Goal: Task Accomplishment & Management: Complete application form

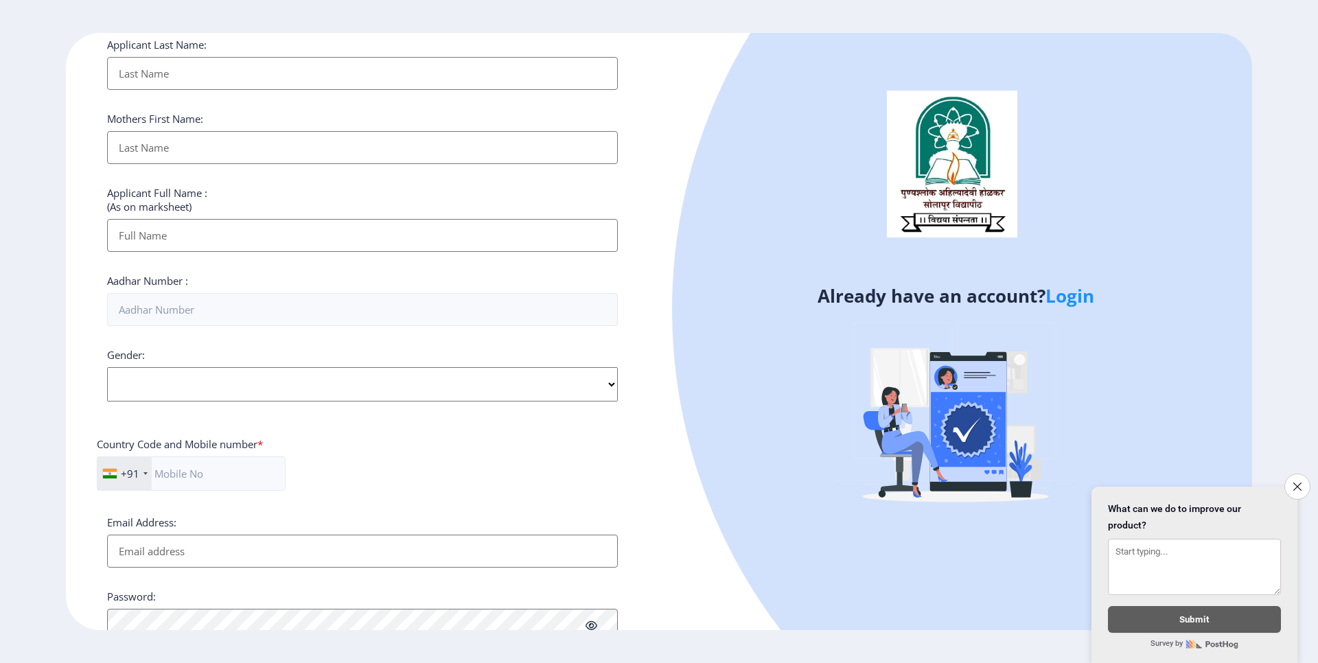
scroll to position [330, 0]
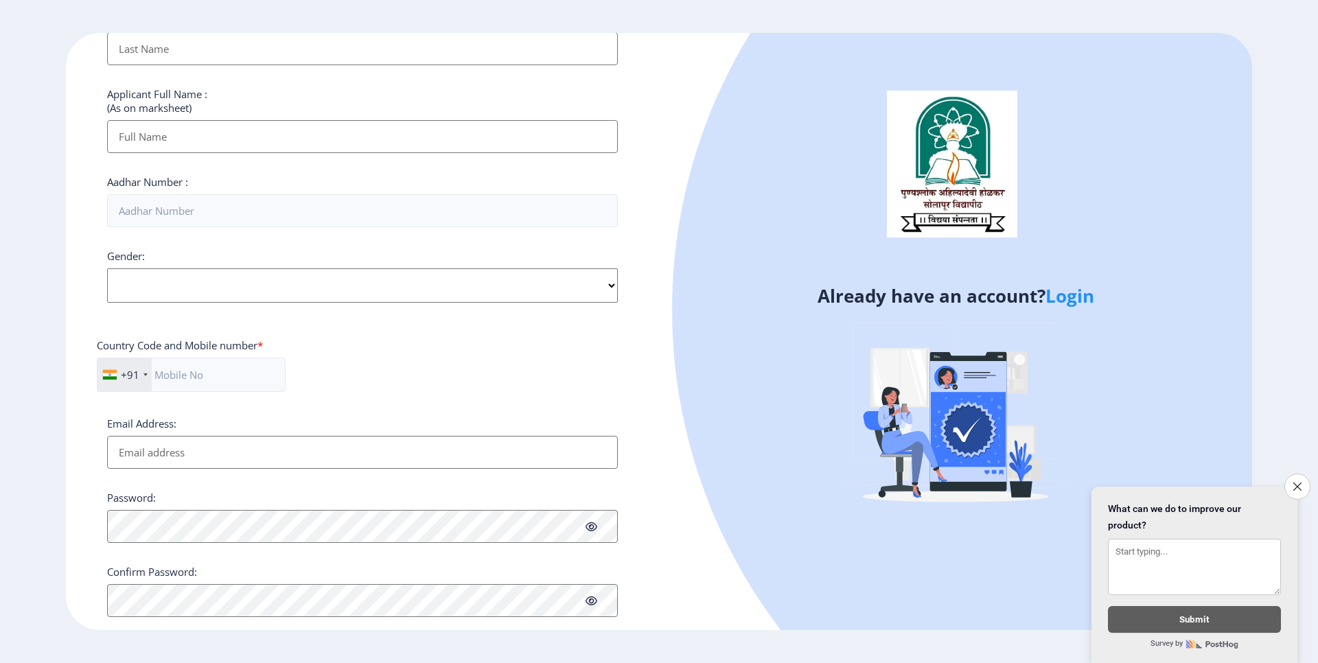
select select "Male"
click at [107, 268] on select "Select Gender Male Female Other" at bounding box center [362, 285] width 511 height 34
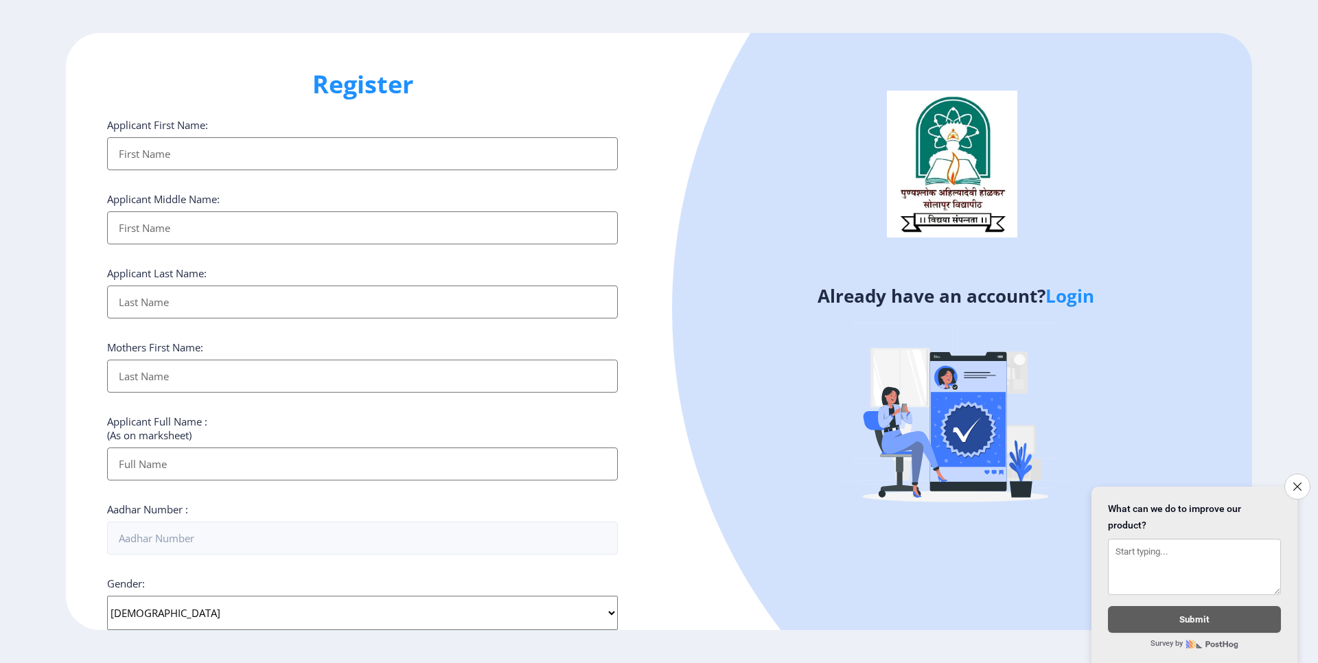
scroll to position [0, 0]
click at [139, 169] on input "Applicant First Name:" at bounding box center [362, 155] width 511 height 33
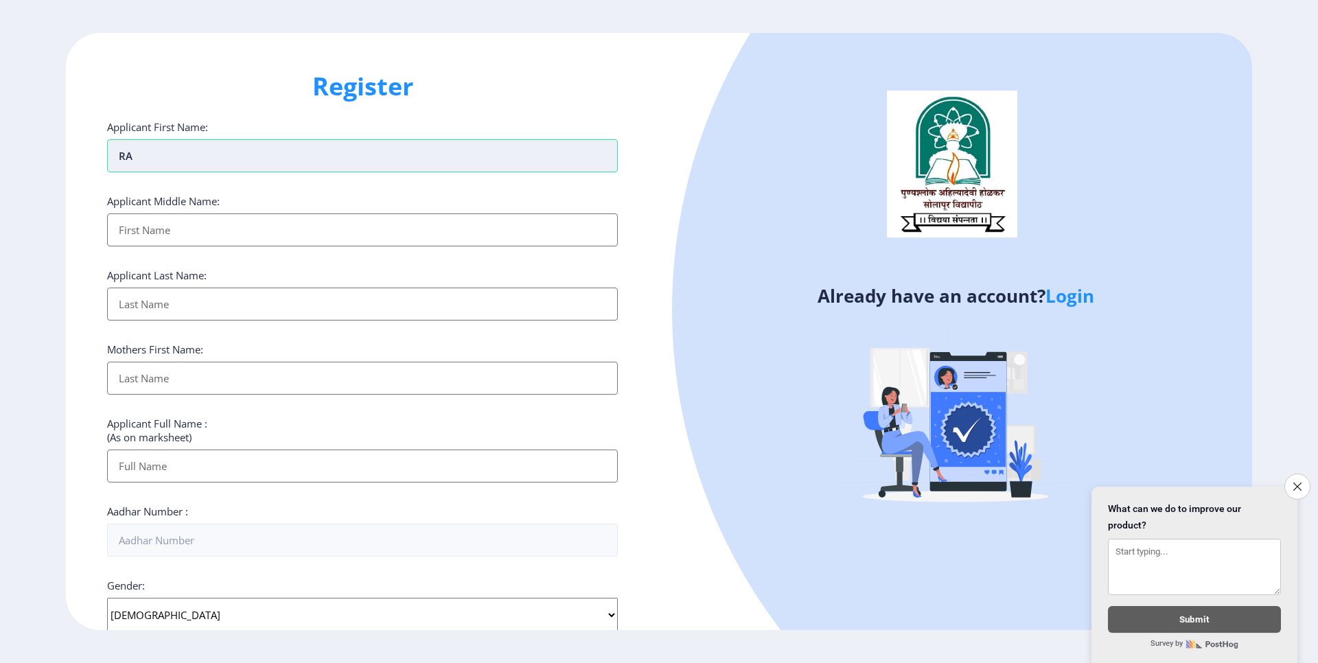
type input "R"
type input "RAMCHANDRA"
click at [183, 229] on input "Applicant First Name:" at bounding box center [362, 230] width 511 height 33
type input "gORAKH"
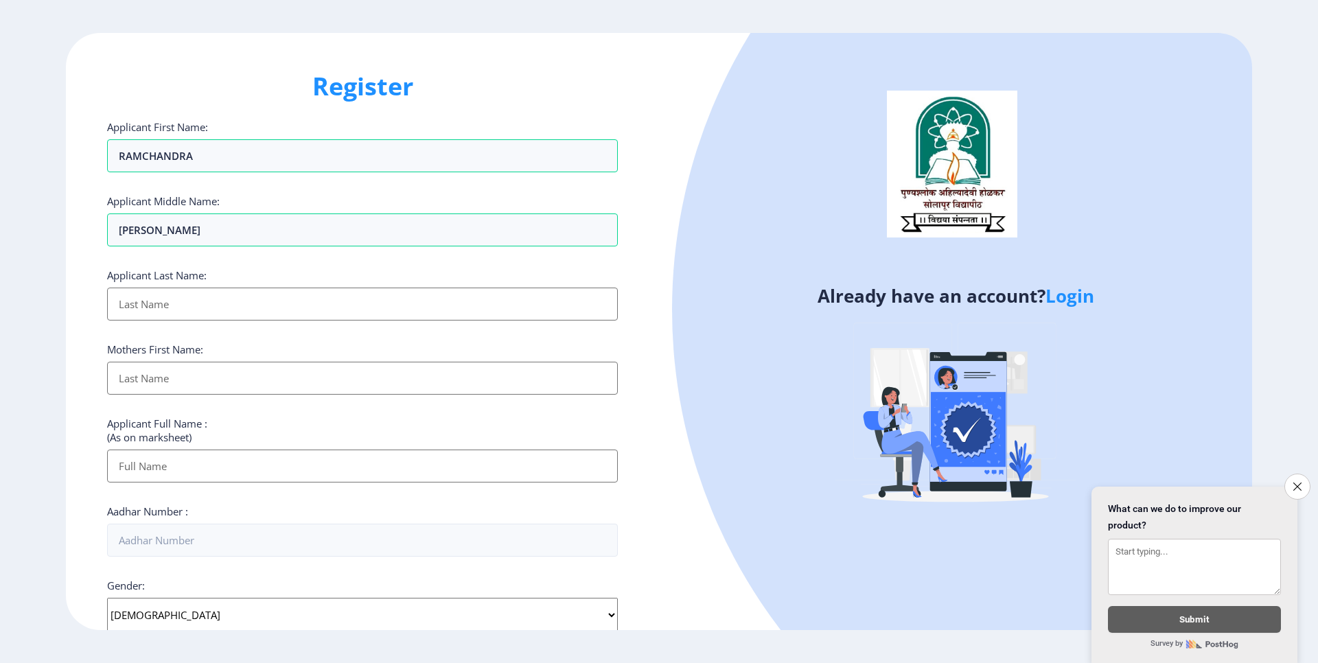
click at [181, 295] on input "Applicant First Name:" at bounding box center [362, 304] width 511 height 33
type input "cHAVAN"
click at [187, 373] on input "Applicant First Name:" at bounding box center [362, 378] width 511 height 33
type input "sHARADA"
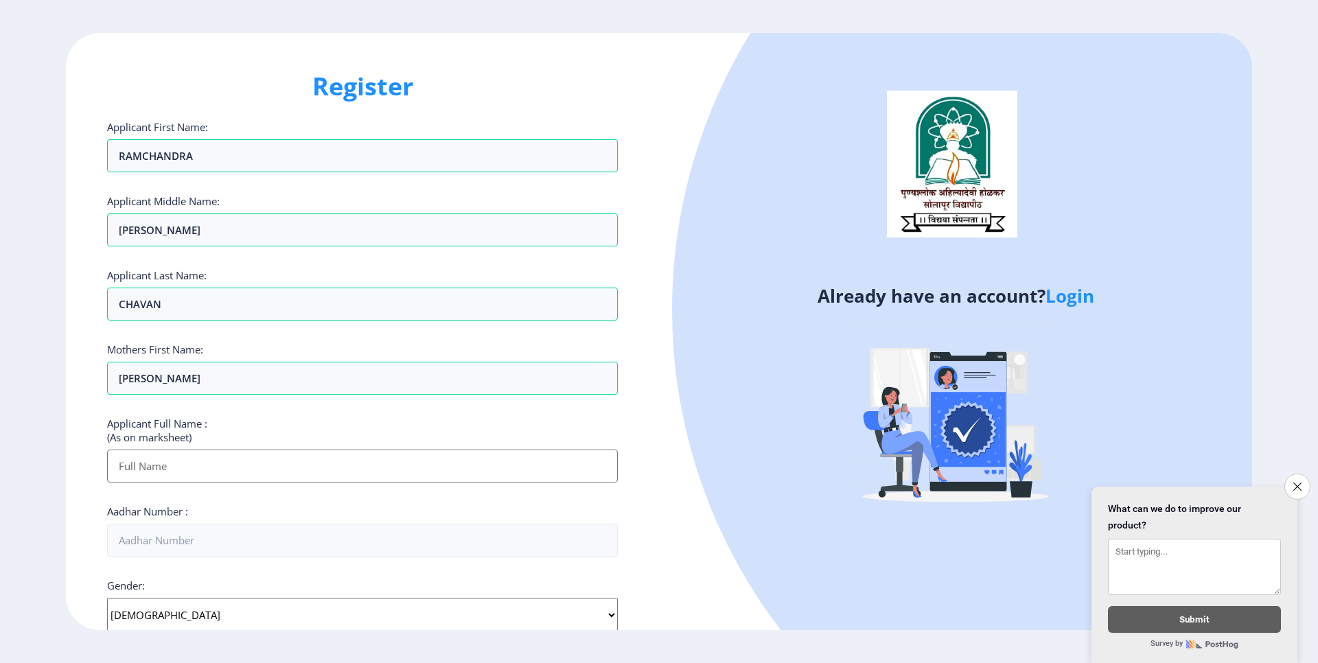
click at [174, 470] on input "Applicant First Name:" at bounding box center [362, 466] width 511 height 33
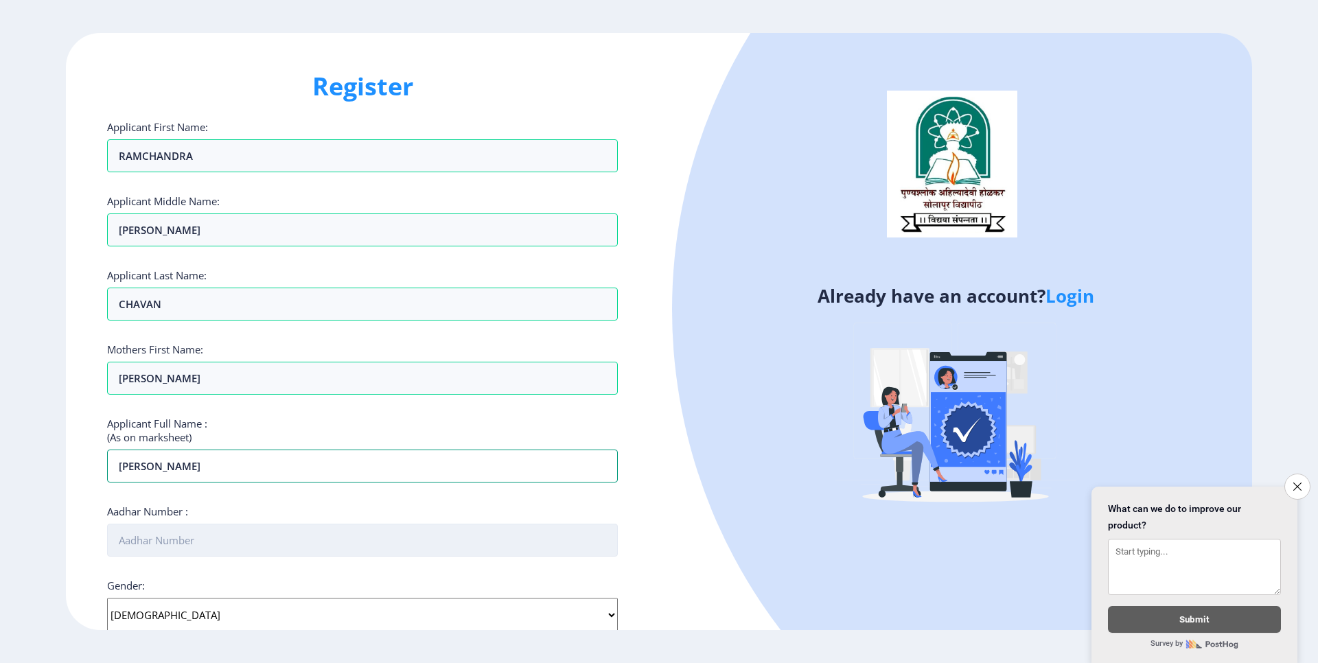
type input "RAMCHANDRA GORAKH CHAVAN"
click at [126, 540] on input "Aadhar Number :" at bounding box center [362, 540] width 511 height 33
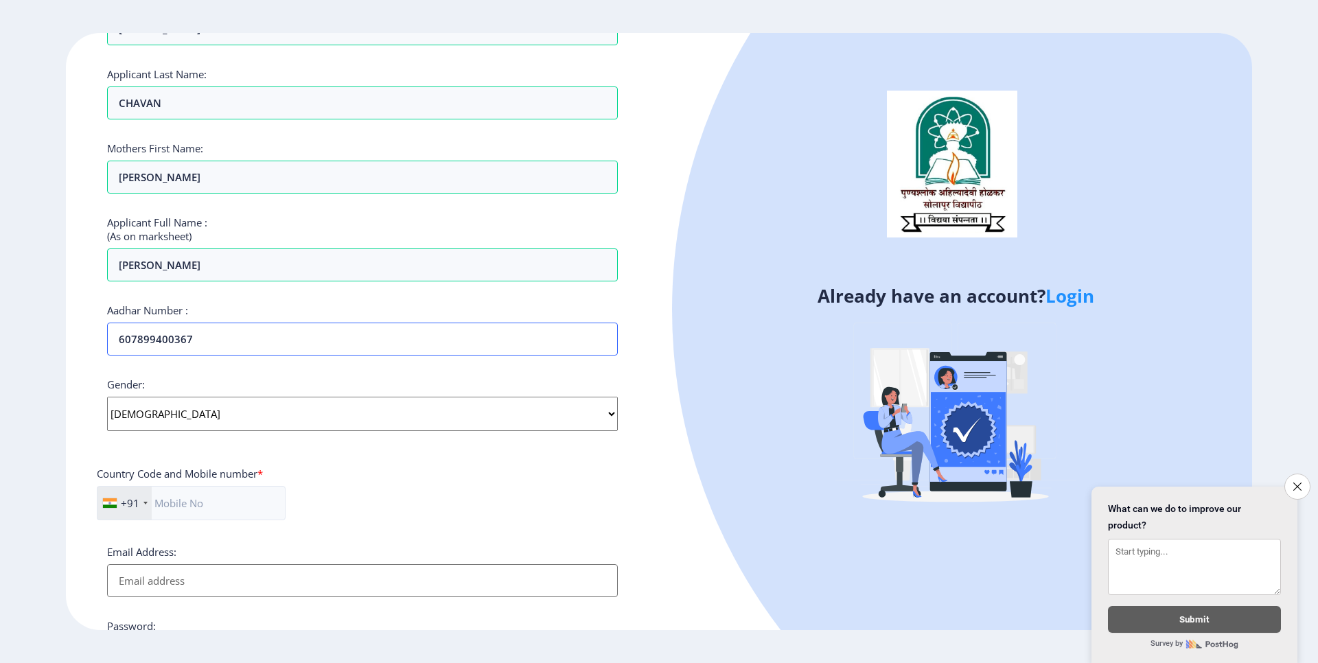
scroll to position [247, 0]
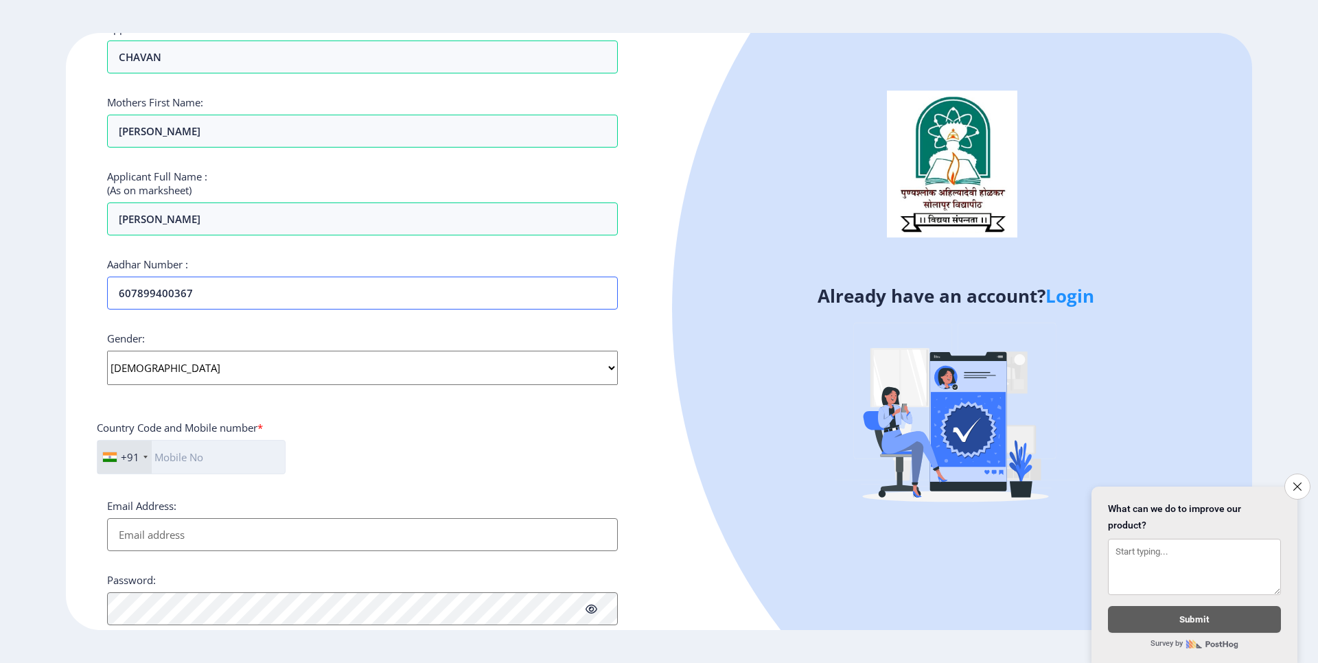
type input "607899400367"
click at [198, 459] on input "text" at bounding box center [191, 457] width 189 height 34
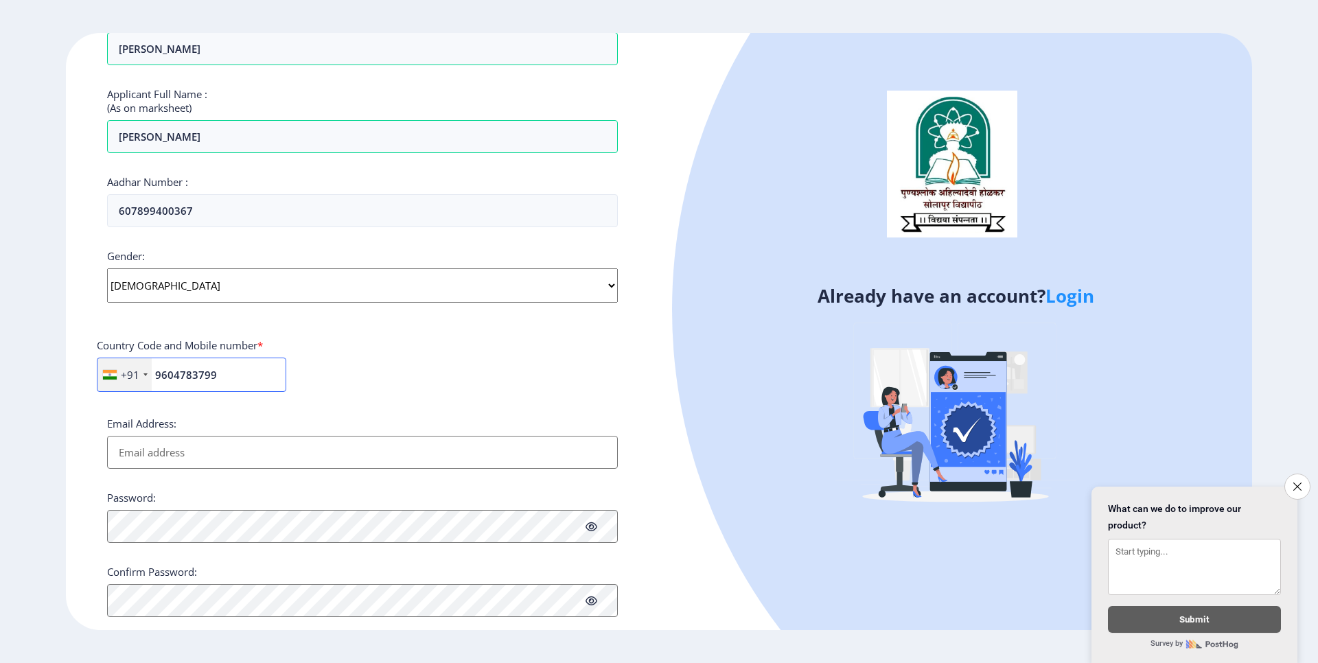
type input "9604783799"
click at [214, 441] on input "Email Address:" at bounding box center [362, 452] width 511 height 33
type input "C"
type input "[EMAIL_ADDRESS][DOMAIN_NAME]"
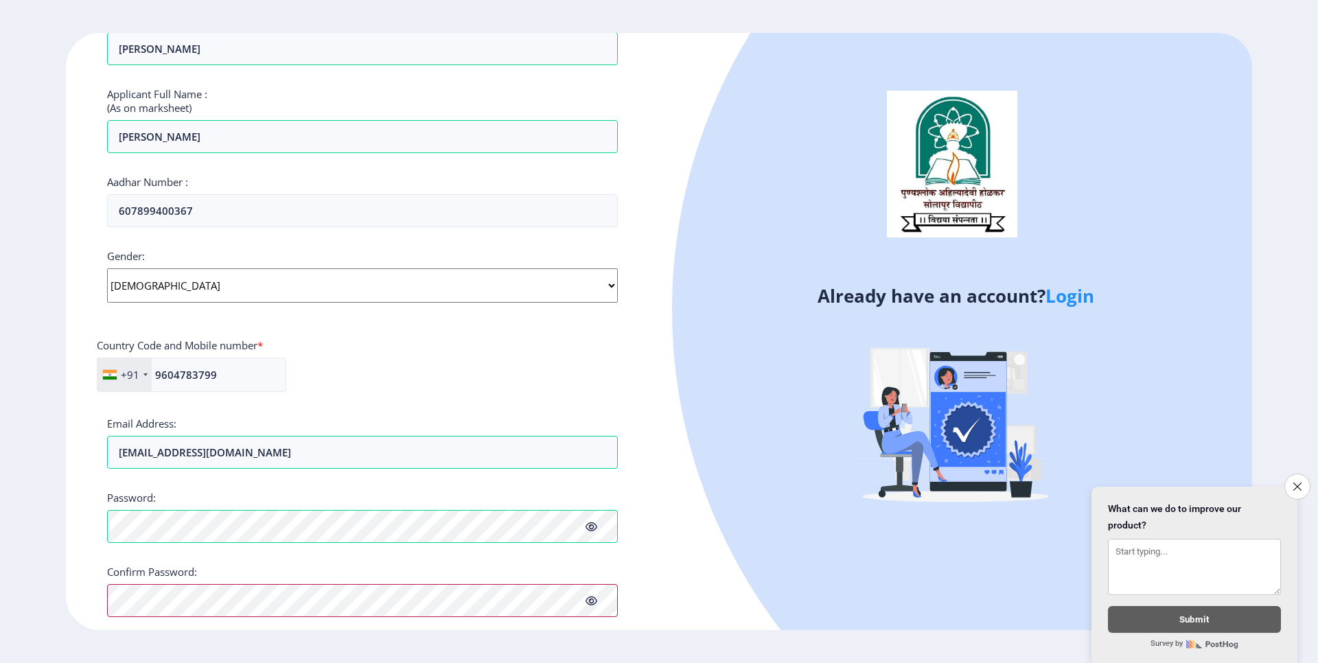
scroll to position [375, 0]
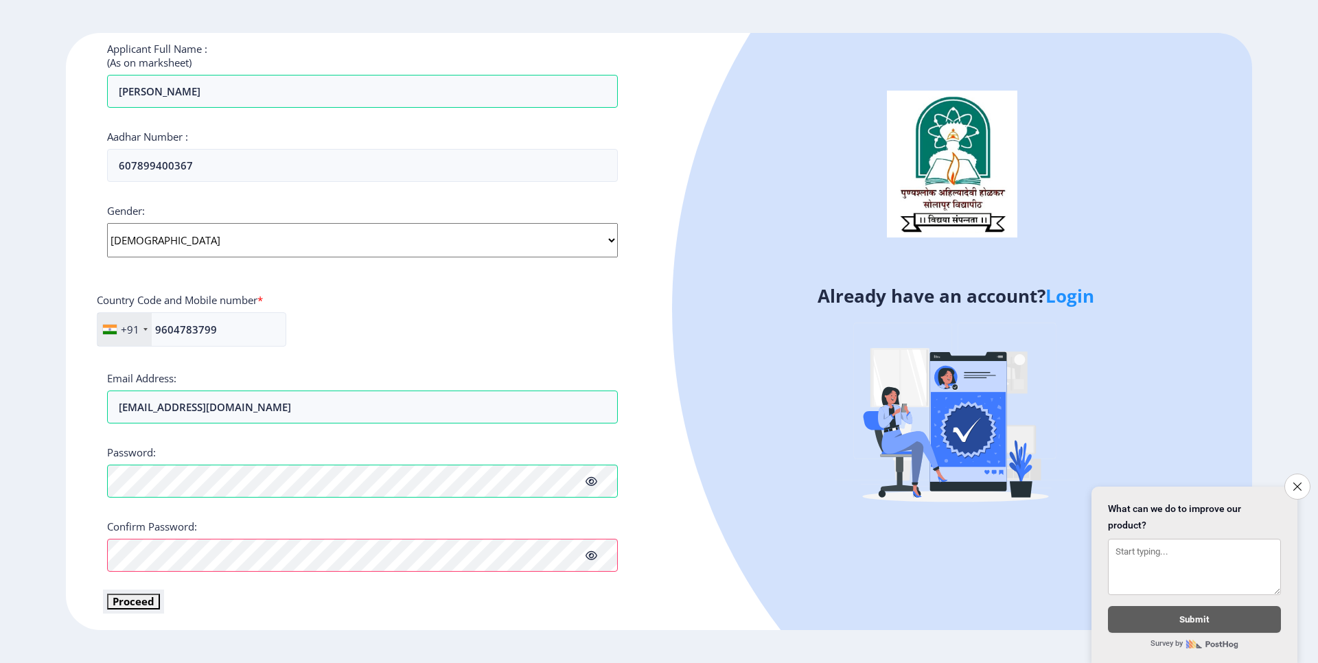
click at [137, 603] on button "Proceed" at bounding box center [133, 602] width 53 height 16
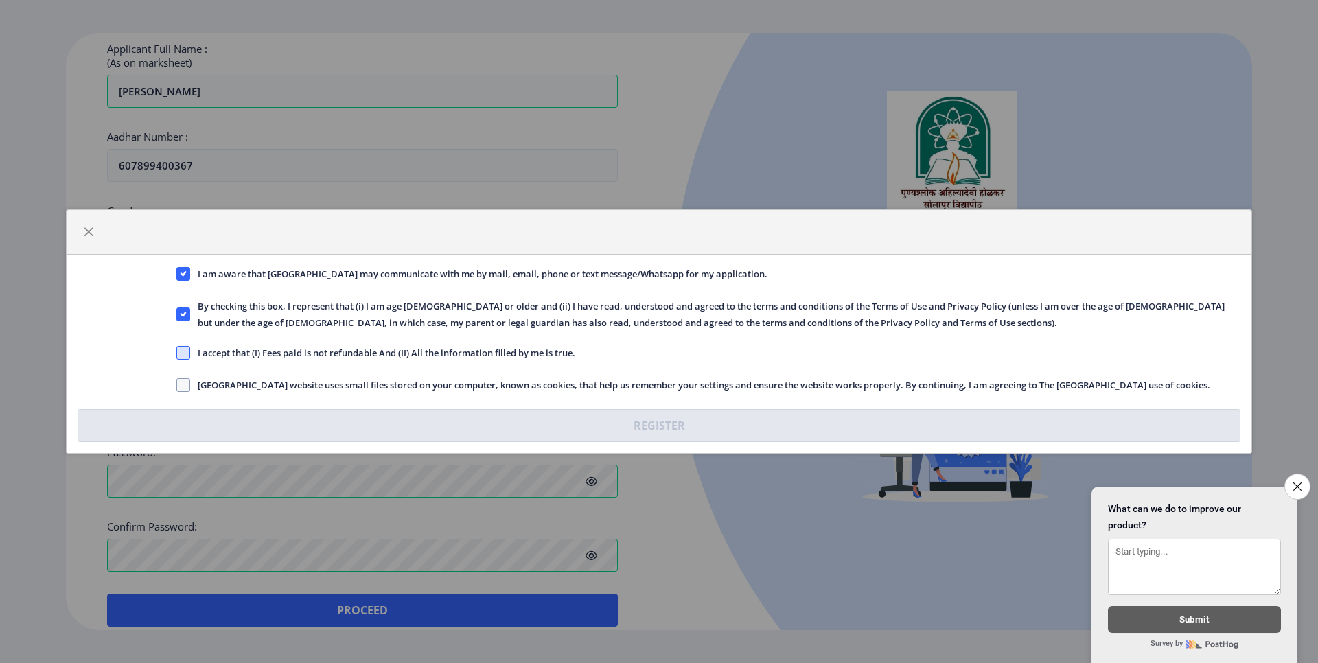
click at [181, 354] on span at bounding box center [183, 353] width 14 height 14
click at [177, 354] on input "I accept that (I) Fees paid is not refundable And (II) All the information fill…" at bounding box center [176, 353] width 1 height 1
checkbox input "true"
click at [188, 378] on span at bounding box center [183, 385] width 14 height 14
click at [177, 385] on input "Solapur University website uses small files stored on your computer, known as c…" at bounding box center [176, 385] width 1 height 1
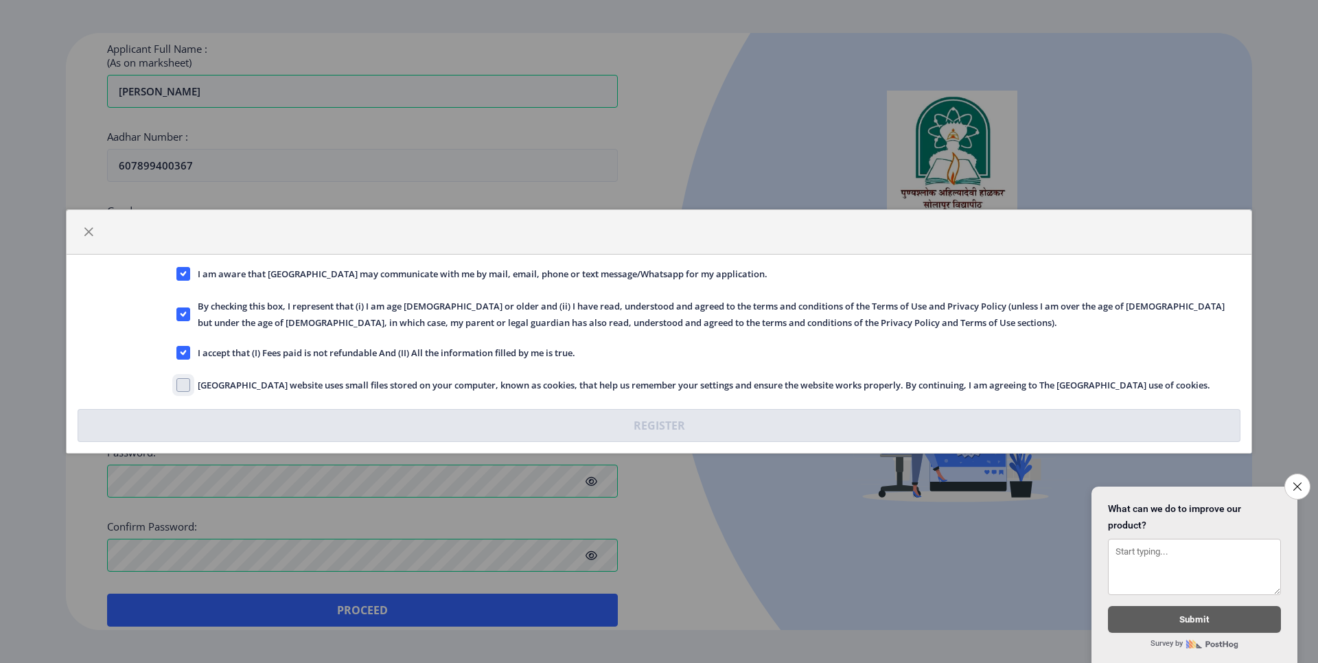
checkbox input "true"
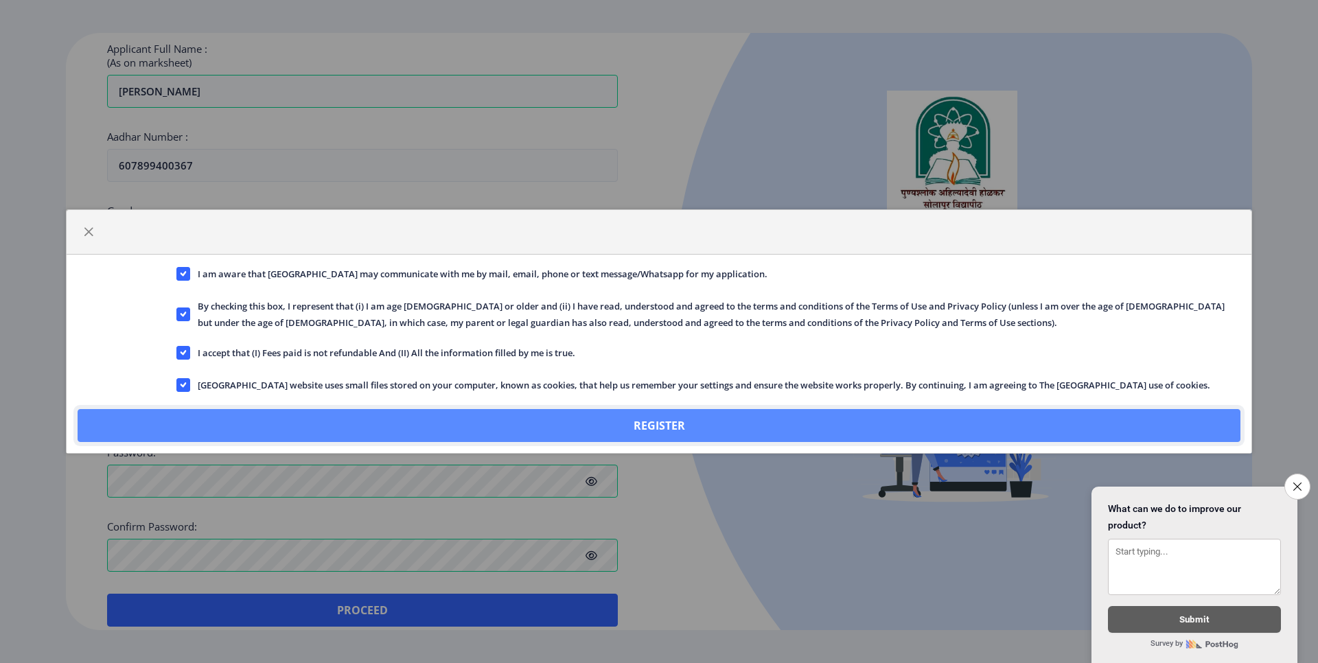
click at [728, 424] on button "Register" at bounding box center [659, 425] width 1163 height 33
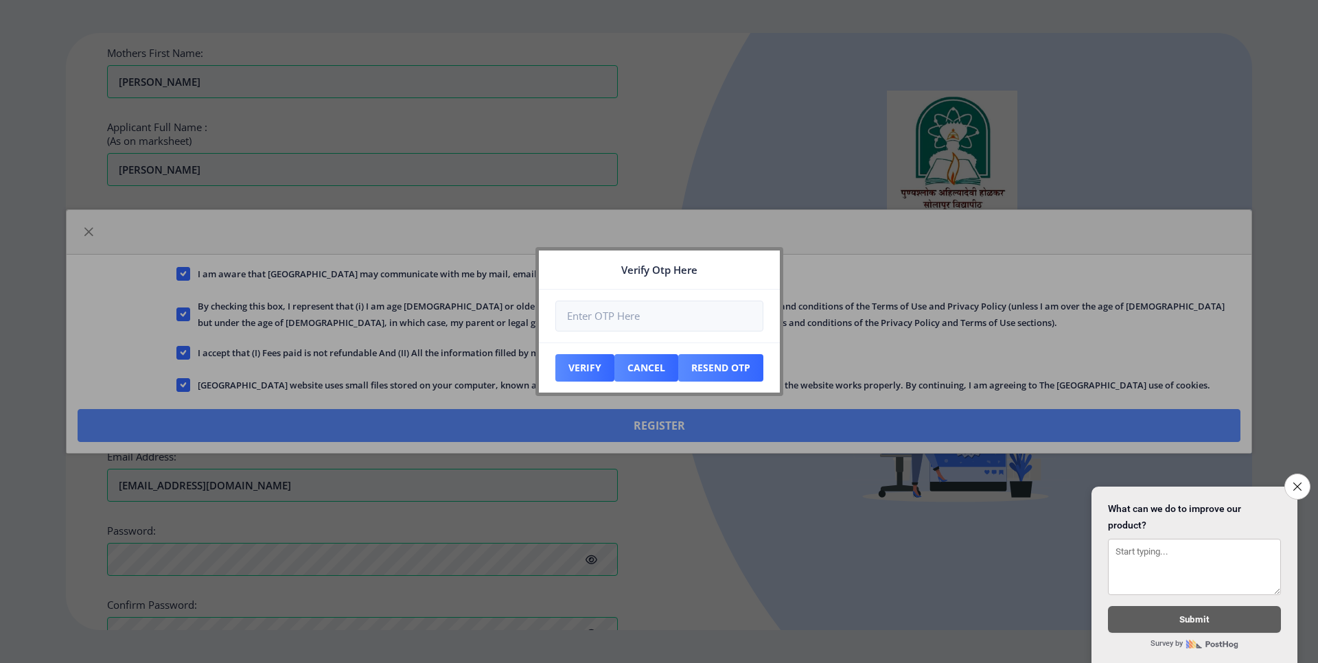
scroll to position [453, 0]
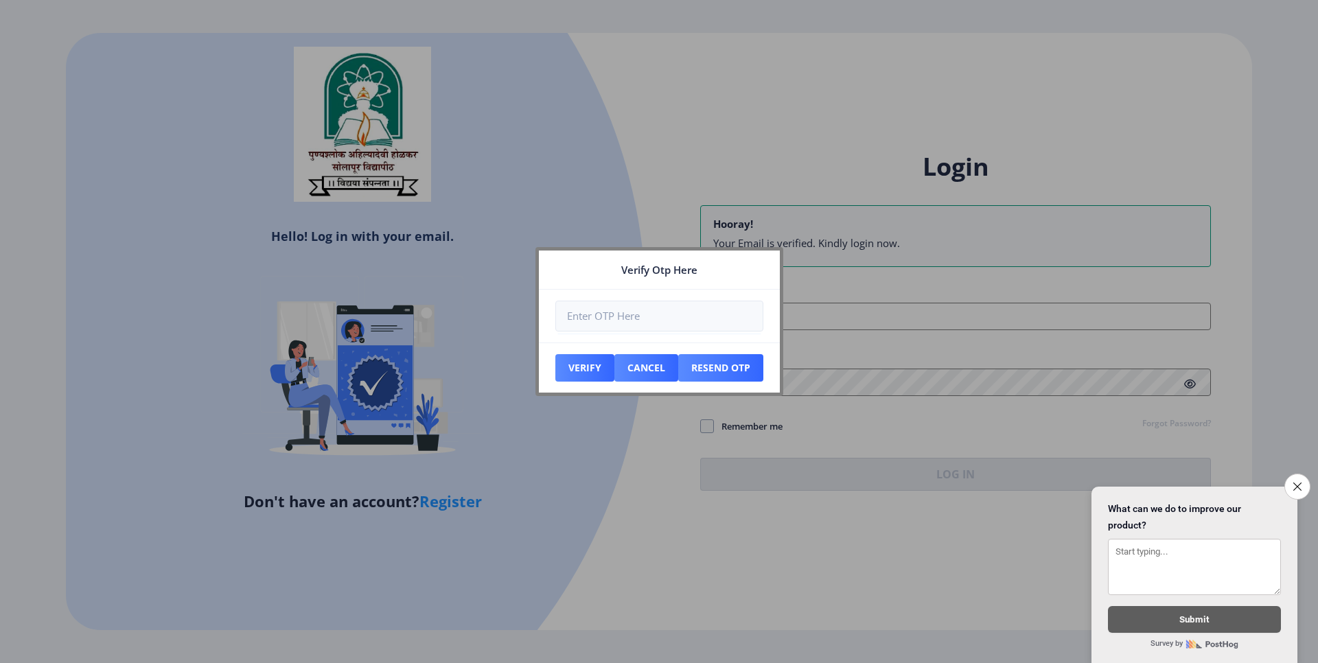
type input "[EMAIL_ADDRESS][DOMAIN_NAME]"
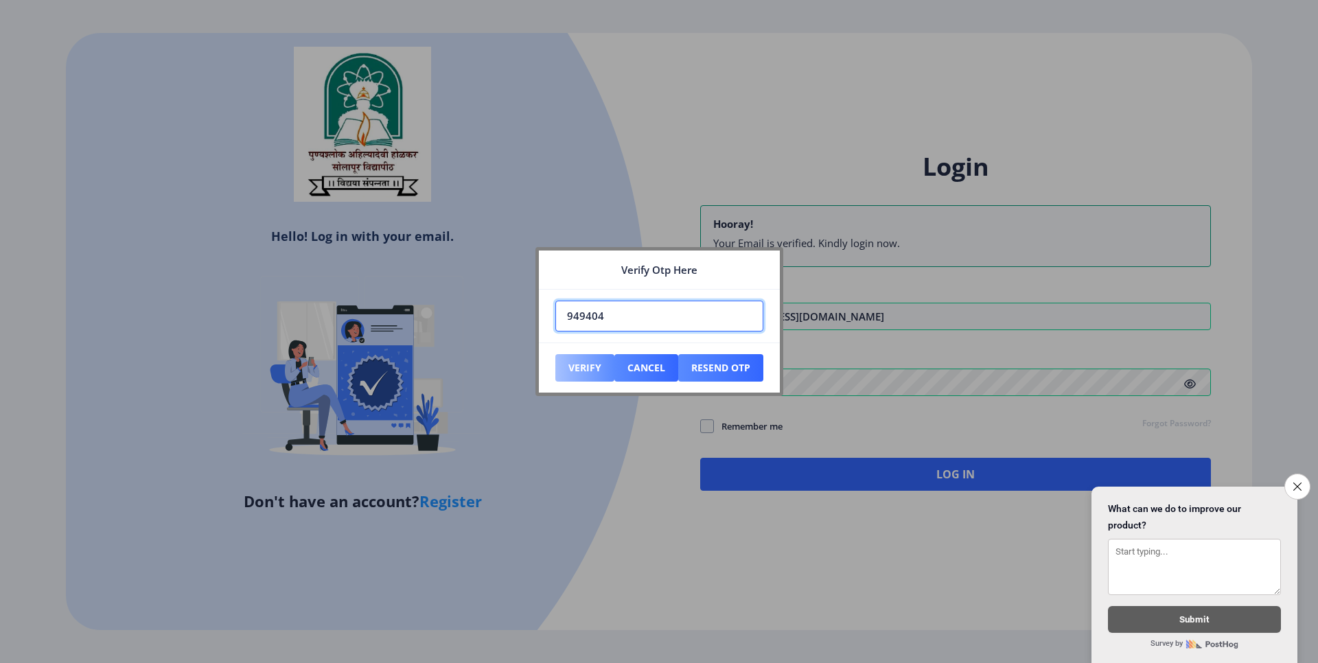
type input "949404"
click at [593, 373] on button "Verify" at bounding box center [584, 367] width 59 height 27
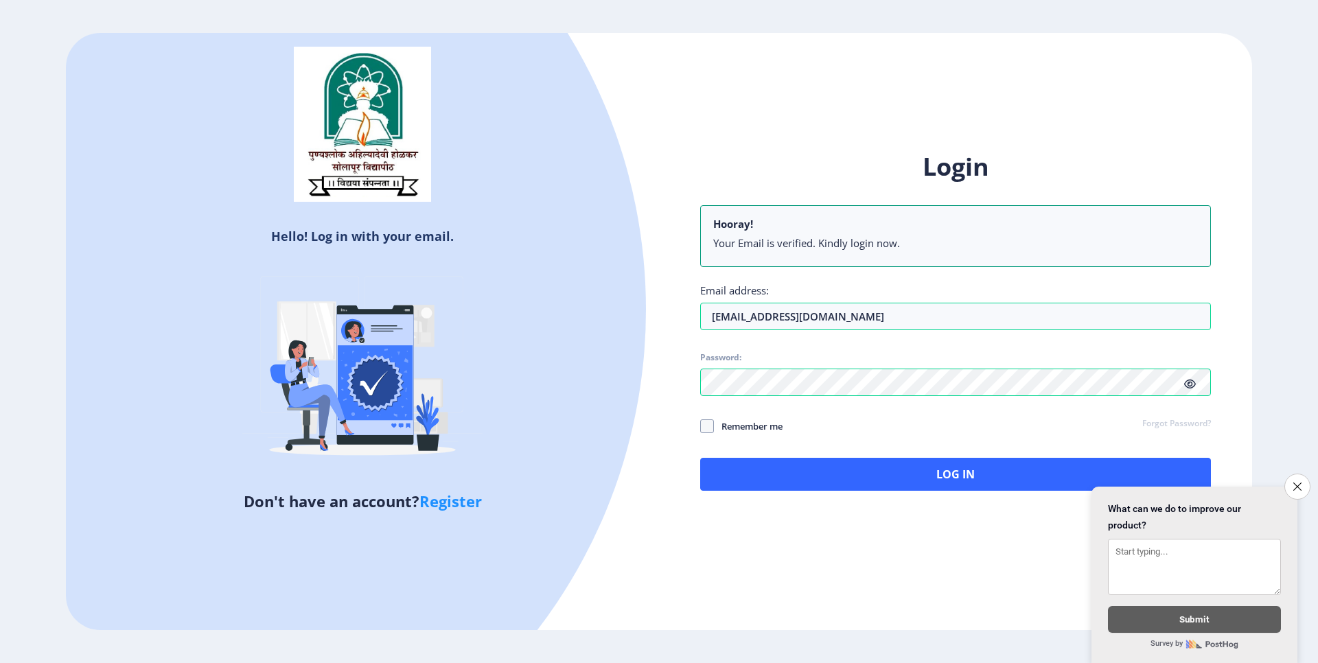
click at [699, 426] on div "Login Hooray! Your Email is verified. Kindly login now. Email address: chavanra…" at bounding box center [955, 332] width 593 height 404
click at [707, 424] on span at bounding box center [707, 427] width 14 height 14
click at [701, 426] on input "Remember me" at bounding box center [700, 426] width 1 height 1
checkbox input "true"
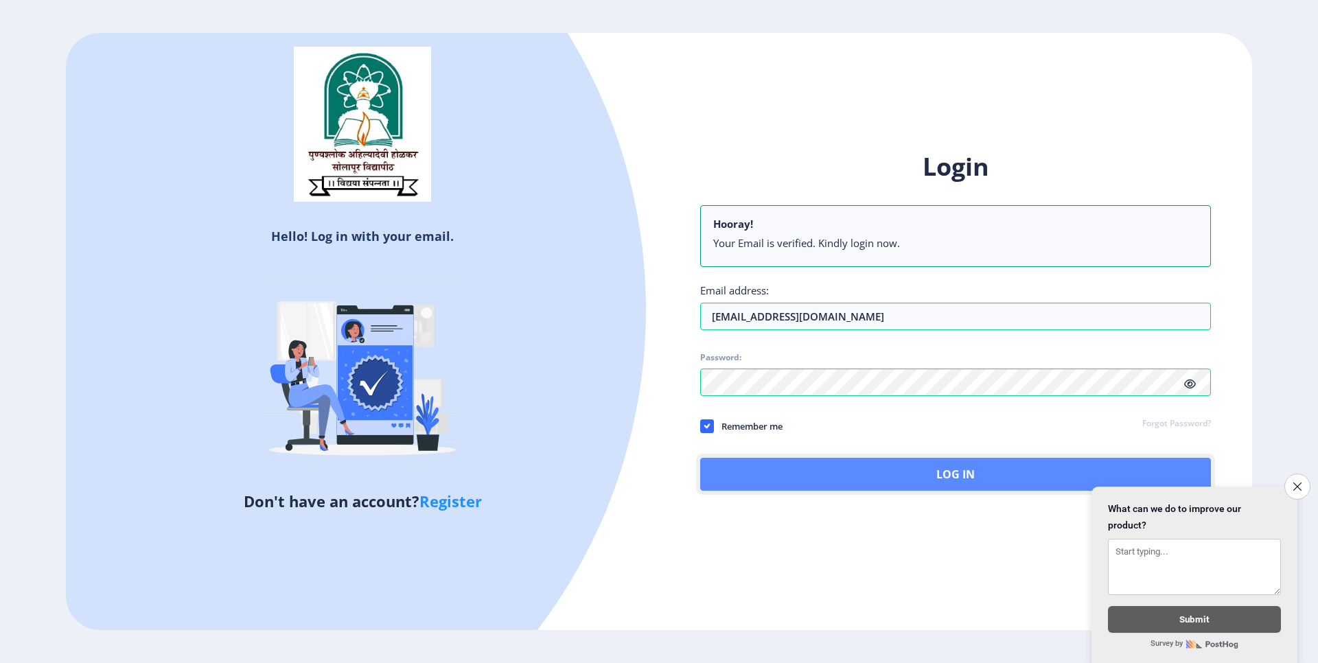
click at [974, 480] on button "Log In" at bounding box center [955, 474] width 511 height 33
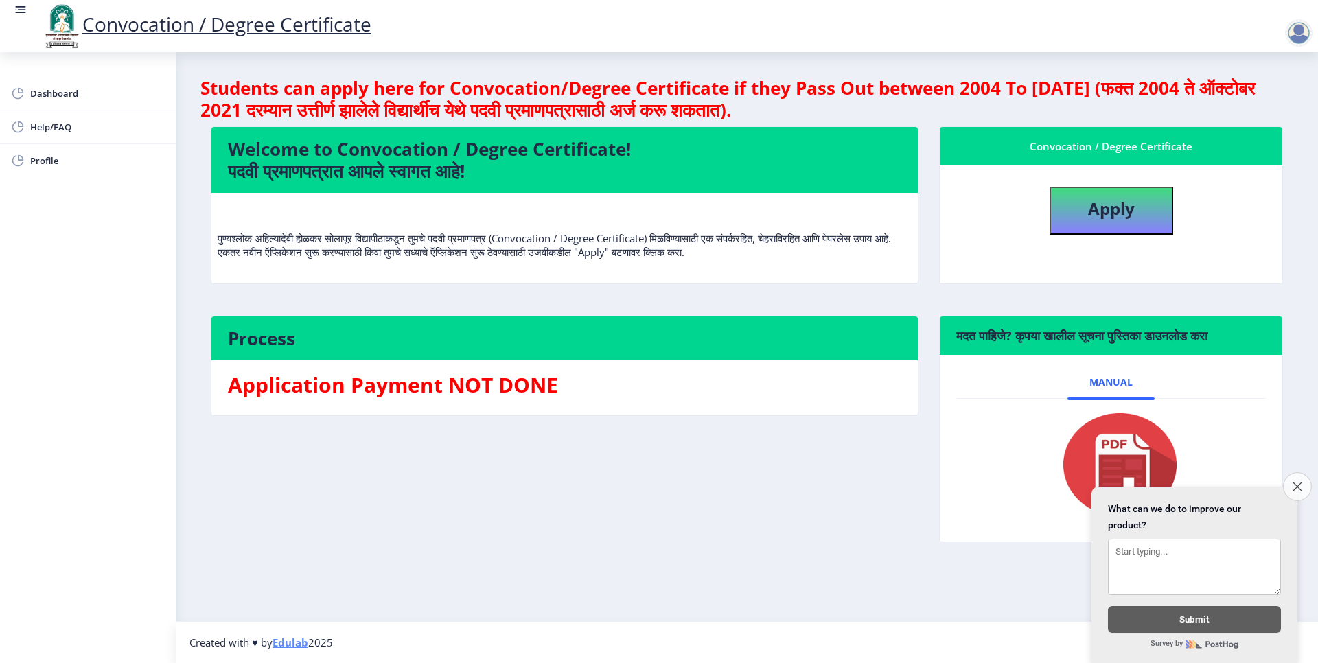
click at [1299, 481] on button "Close survey" at bounding box center [1297, 486] width 29 height 29
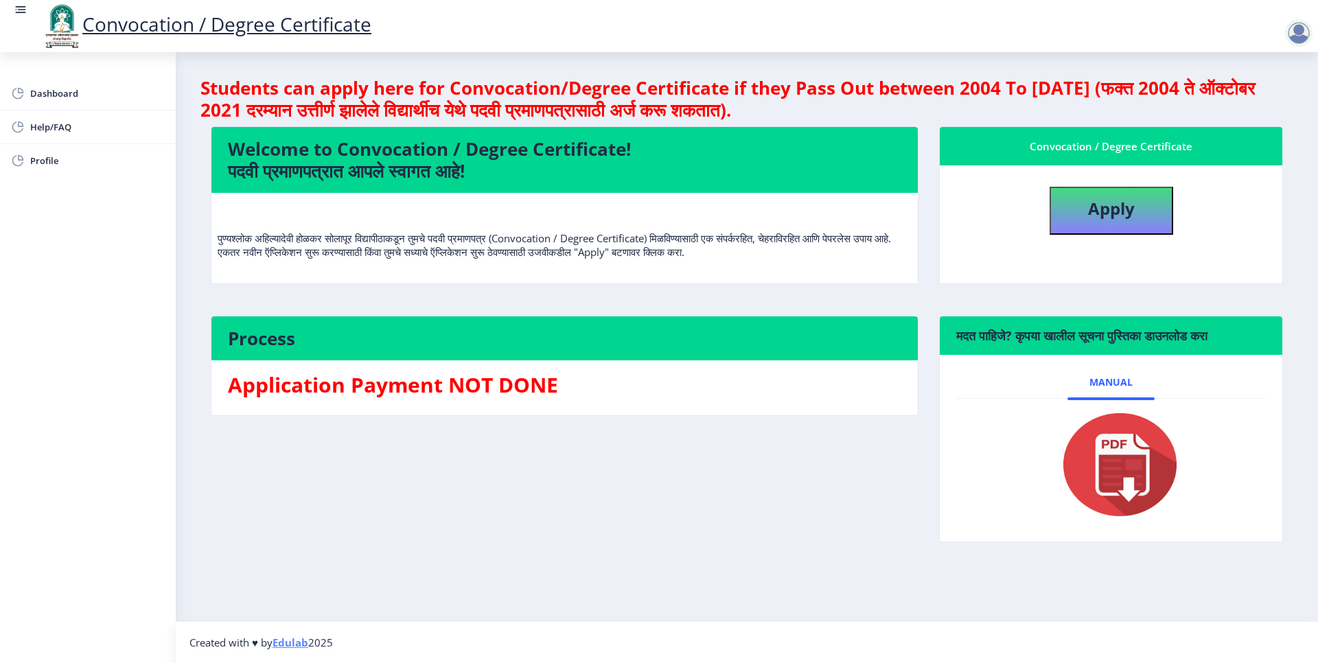
click at [420, 243] on p "पुण्यश्लोक अहिल्यादेवी होळकर सोलापूर विद्यापीठाकडून तुमचे पदवी प्रमाणपत्र (Conv…" at bounding box center [565, 231] width 694 height 55
click at [1134, 221] on button "Apply" at bounding box center [1112, 211] width 124 height 48
select select
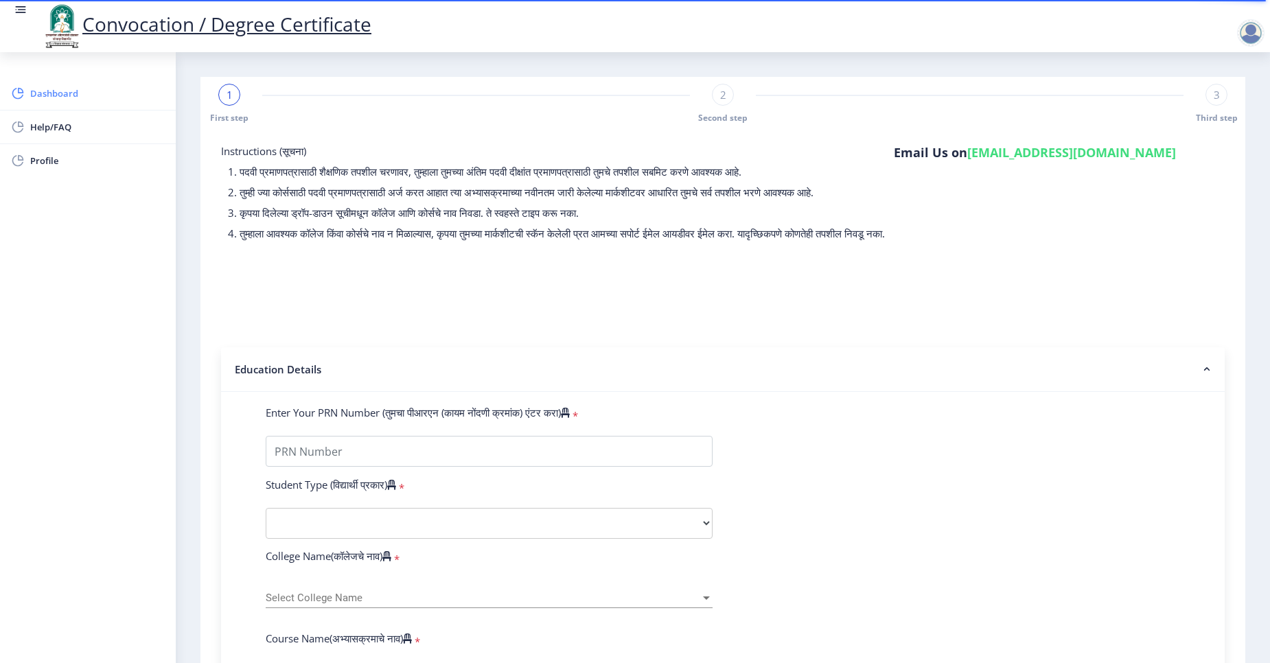
click at [33, 85] on span "Dashboard" at bounding box center [97, 93] width 135 height 16
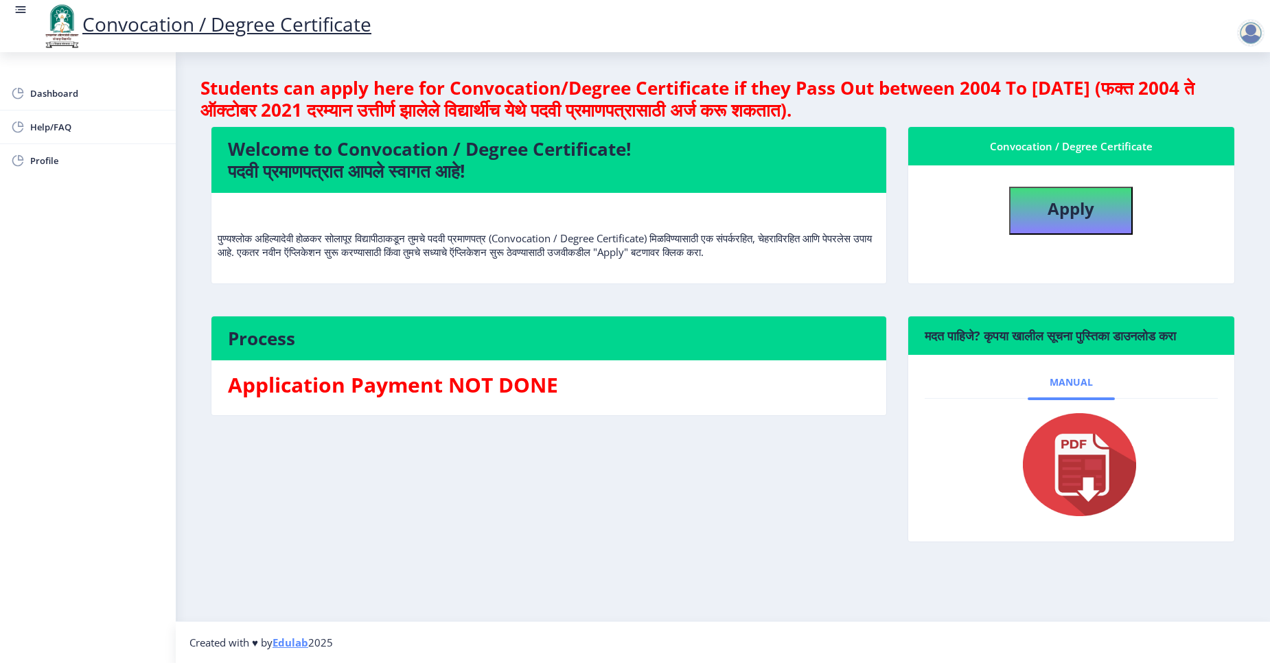
click at [1082, 388] on span "Manual" at bounding box center [1071, 382] width 43 height 11
click at [1081, 455] on img at bounding box center [1070, 465] width 137 height 110
click at [30, 154] on span "Profile" at bounding box center [97, 160] width 135 height 16
select select "Male"
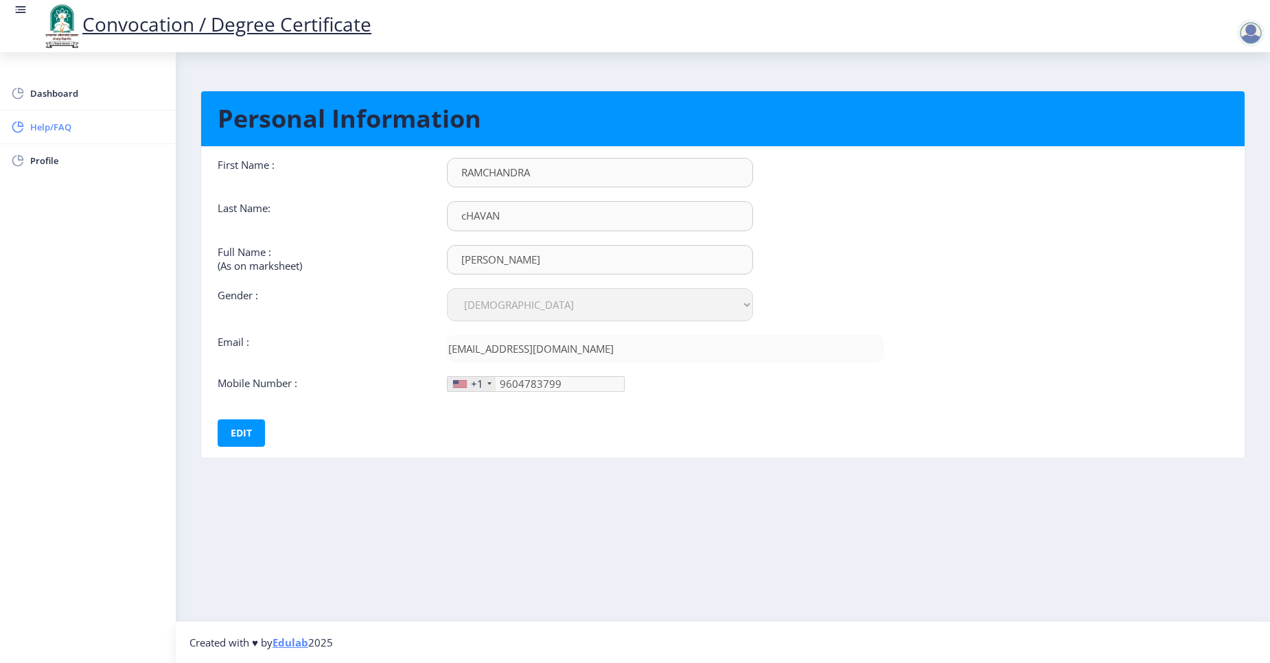
click at [51, 136] on link "Help/FAQ" at bounding box center [88, 127] width 176 height 33
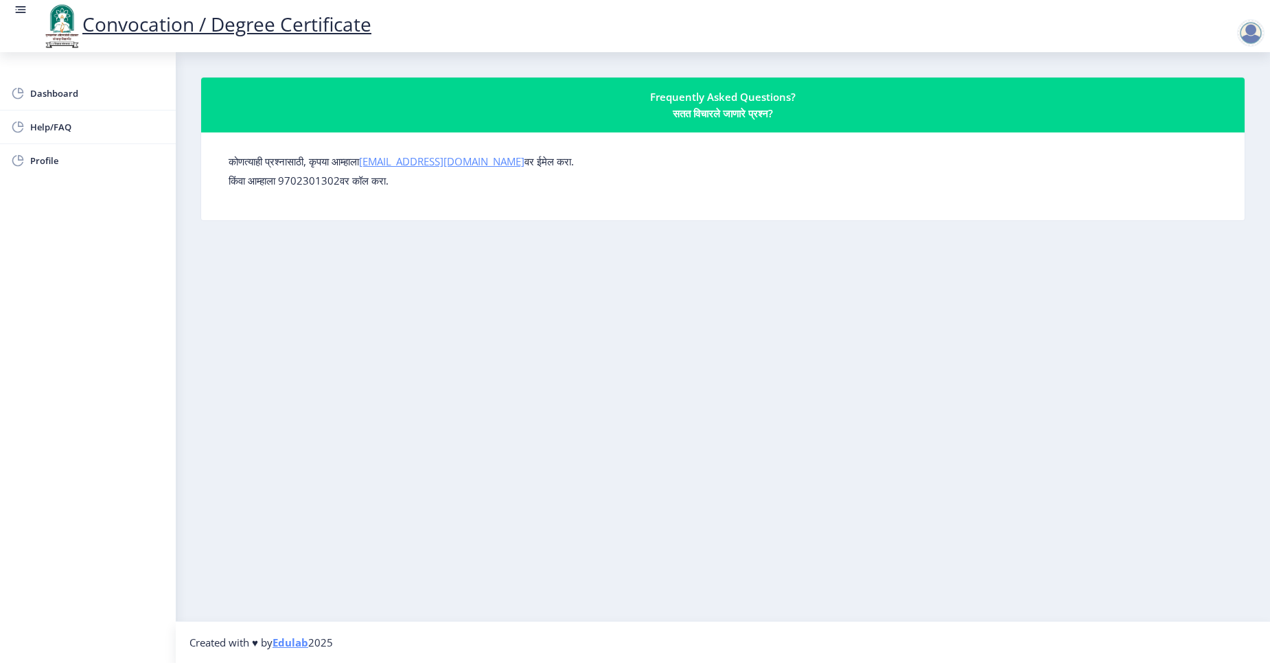
click at [462, 164] on link "[EMAIL_ADDRESS][DOMAIN_NAME]" at bounding box center [441, 161] width 165 height 14
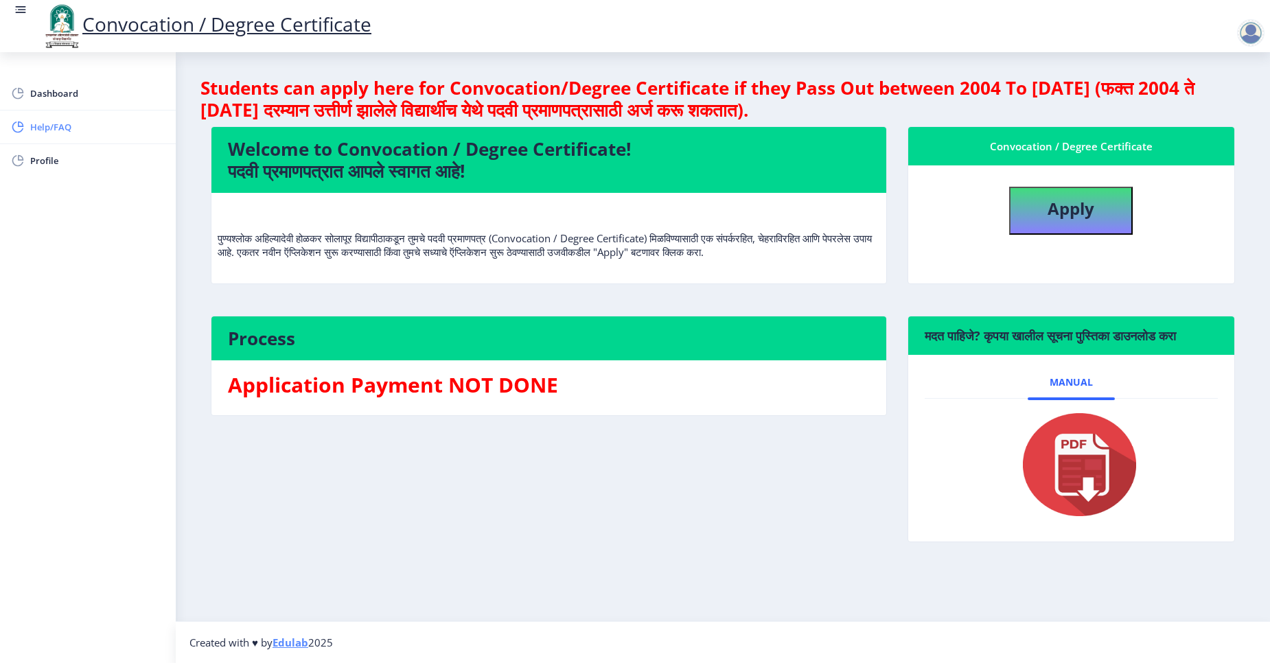
click at [72, 124] on span "Help/FAQ" at bounding box center [97, 127] width 135 height 16
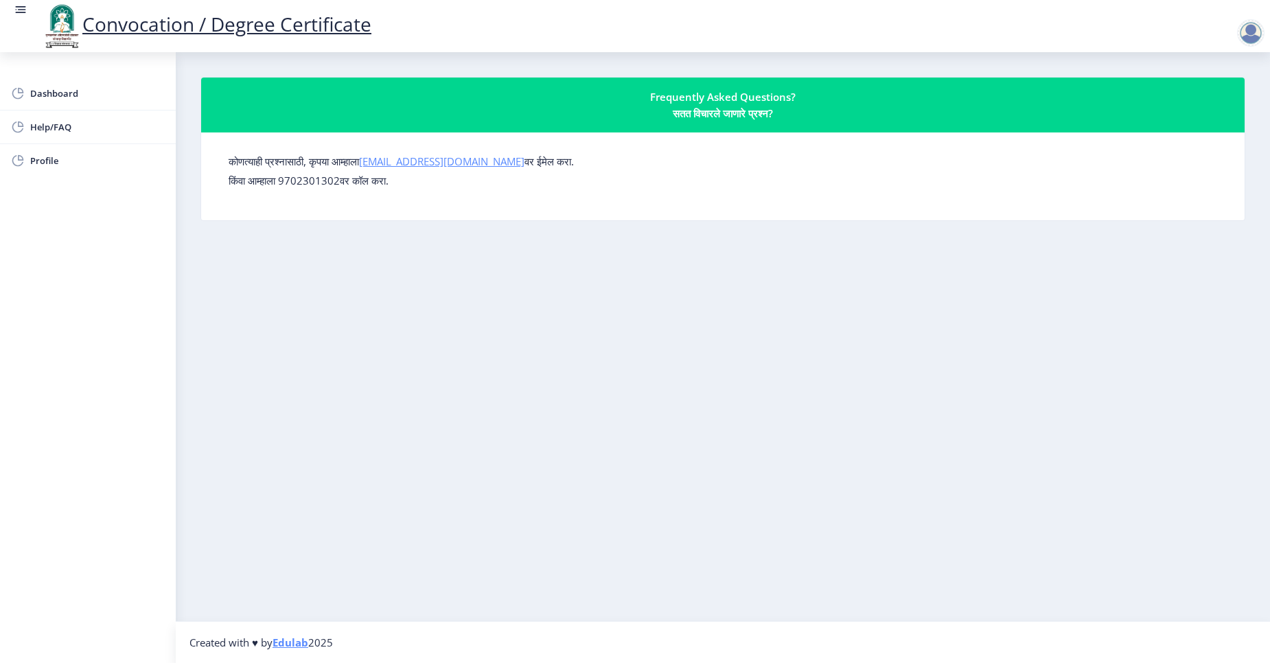
click at [639, 198] on div "कोणत्याही प्रश्नासाठी, कृपया आम्हाला [EMAIL_ADDRESS][DOMAIN_NAME] वर ईमेल करा. …" at bounding box center [723, 177] width 1011 height 66
drag, startPoint x: 365, startPoint y: 156, endPoint x: 487, endPoint y: 165, distance: 122.6
click at [487, 165] on label "कोणत्याही प्रश्नासाठी, कृपया आम्हाला [EMAIL_ADDRESS][DOMAIN_NAME] वर ईमेल करा." at bounding box center [401, 161] width 345 height 14
copy label "[EMAIL_ADDRESS][DOMAIN_NAME]"
